Goal: Use online tool/utility: Utilize a website feature to perform a specific function

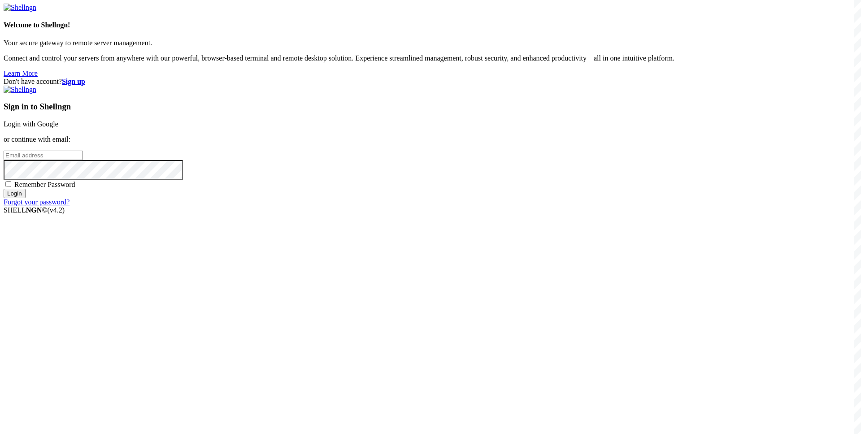
click at [83, 160] on input "email" at bounding box center [43, 155] width 79 height 9
paste input "[EMAIL_ADDRESS][DOMAIN_NAME]"
type input "[EMAIL_ADDRESS][DOMAIN_NAME]"
click at [477, 189] on div "Remember Password" at bounding box center [431, 184] width 854 height 9
click at [75, 188] on span "Remember Password" at bounding box center [44, 185] width 61 height 8
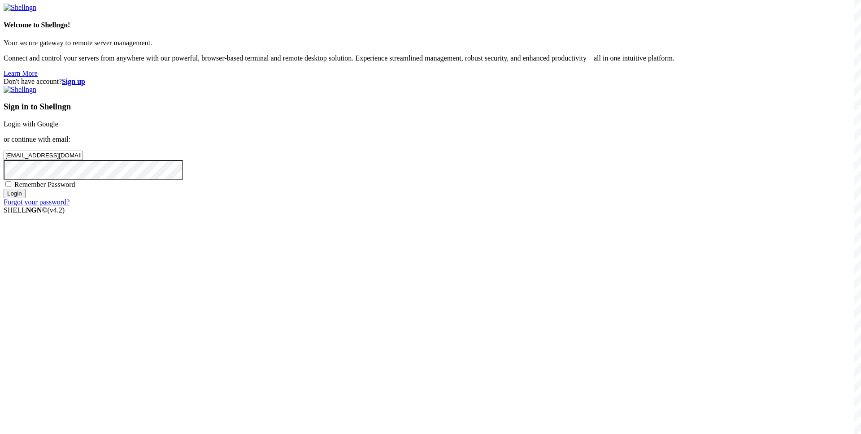
click at [11, 187] on input "Remember Password" at bounding box center [8, 184] width 6 height 6
checkbox input "true"
click at [26, 198] on input "Login" at bounding box center [15, 193] width 22 height 9
click at [389, 288] on div "Loading..." at bounding box center [431, 260] width 854 height 55
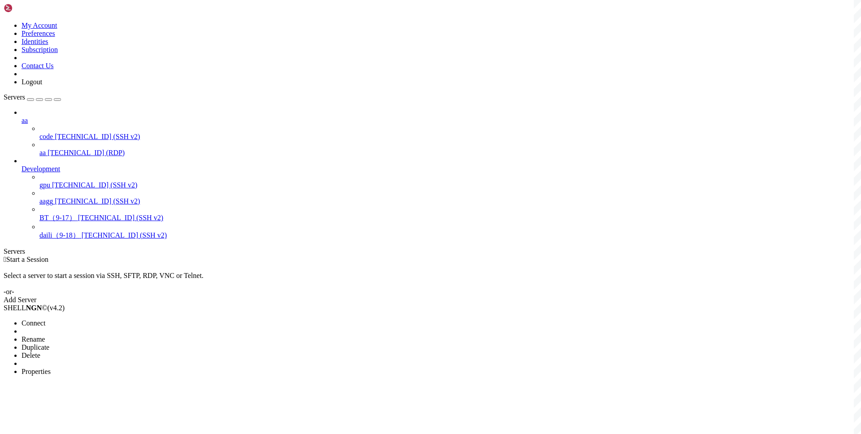
click at [45, 319] on span "Connect" at bounding box center [34, 323] width 24 height 8
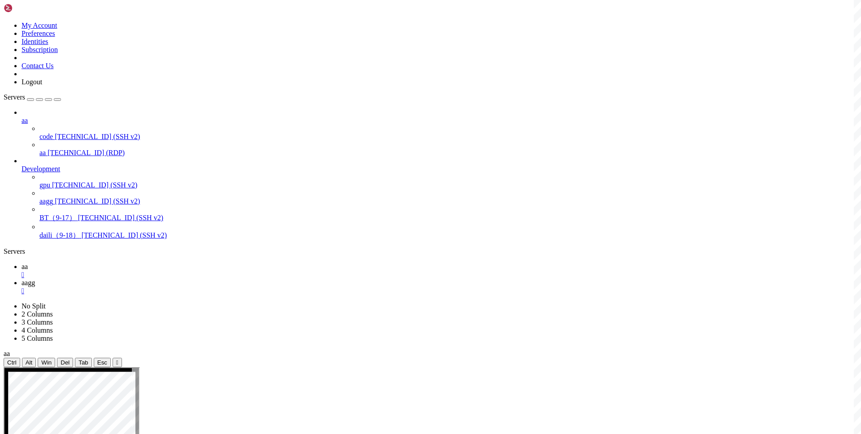
click at [22, 263] on icon at bounding box center [22, 267] width 0 height 8
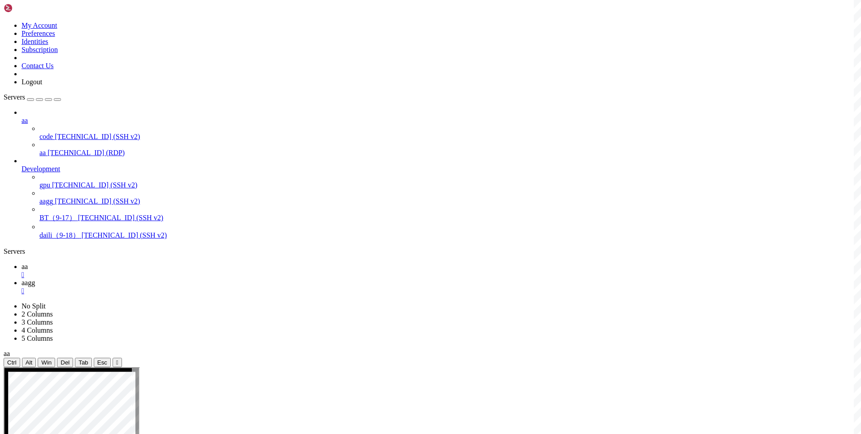
click at [68, 240] on div "aa code [TECHNICAL_ID] (SSH v2) aa [TECHNICAL_ID] (RDP) Development gpu [TECHNI…" at bounding box center [431, 174] width 854 height 132
